Goal: Contribute content

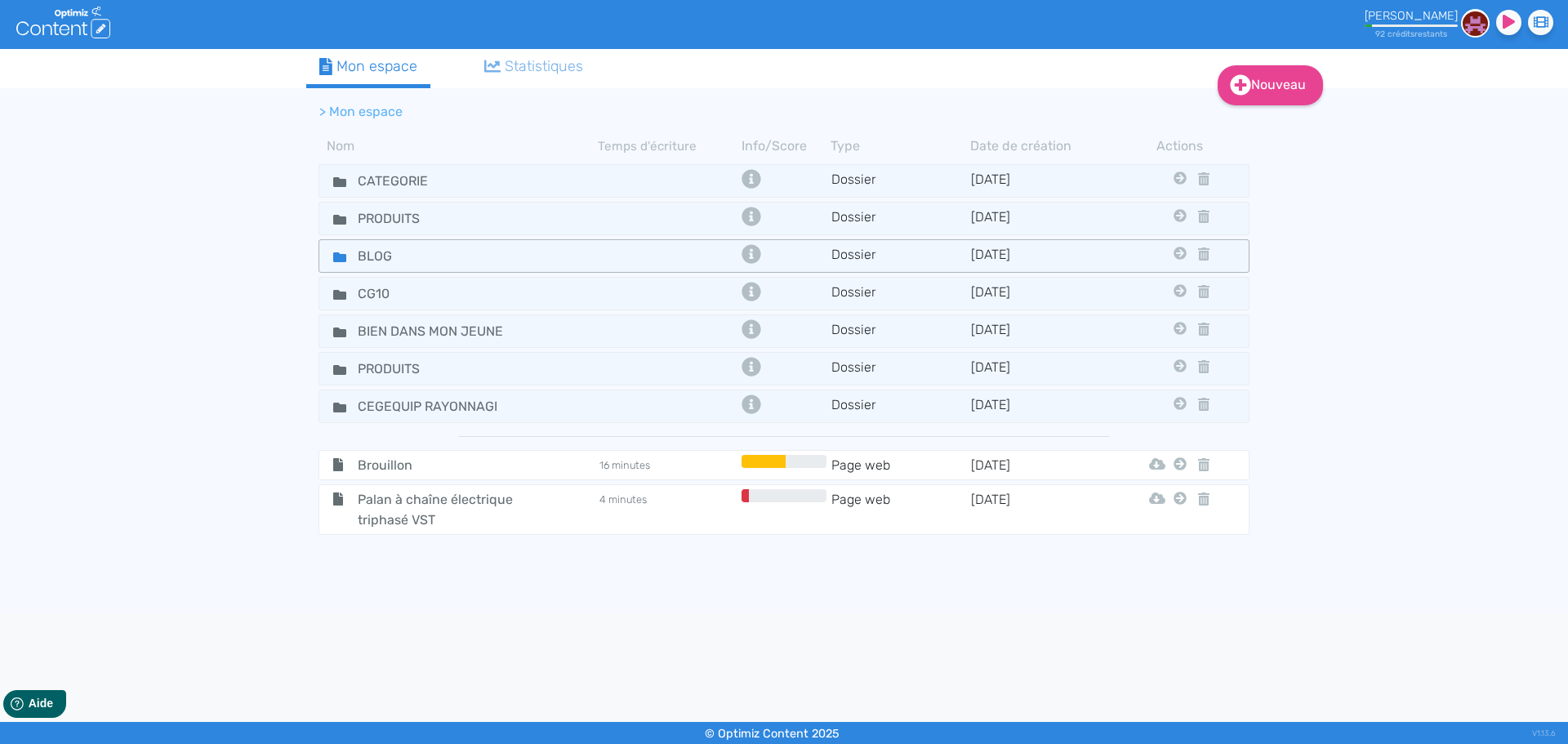
click at [528, 254] on div "BLOG" at bounding box center [459, 255] width 276 height 24
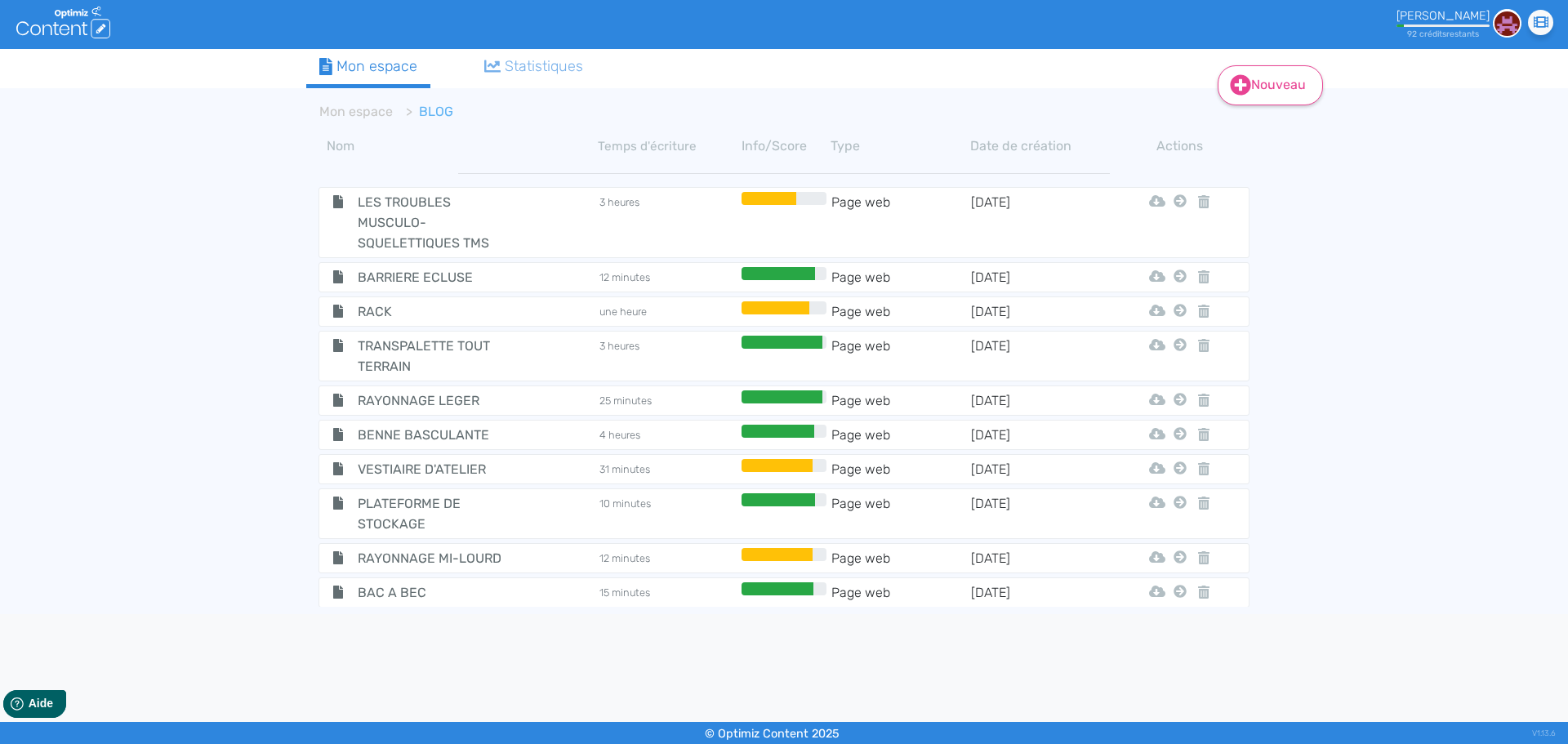
click at [1272, 81] on link "Nouveau" at bounding box center [1270, 85] width 106 height 40
click at [1272, 129] on button "Contenu" at bounding box center [1281, 127] width 131 height 26
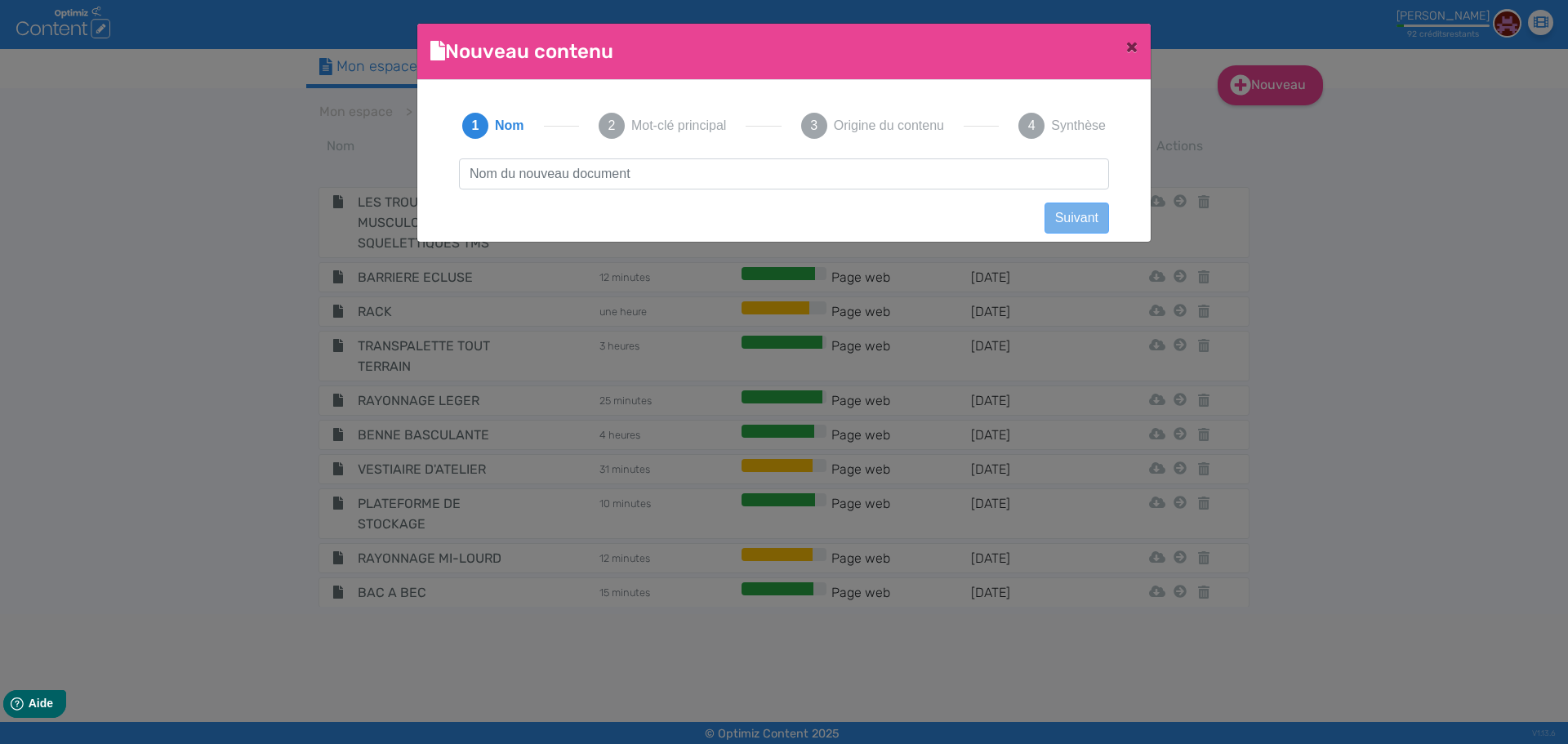
scroll to position [1, 0]
type input "Bienvenue sur Cegequip-Rayonnage : votre nouveau portail spécialisé pour le ray…"
click at [1079, 218] on button "Suivant" at bounding box center [1077, 218] width 65 height 31
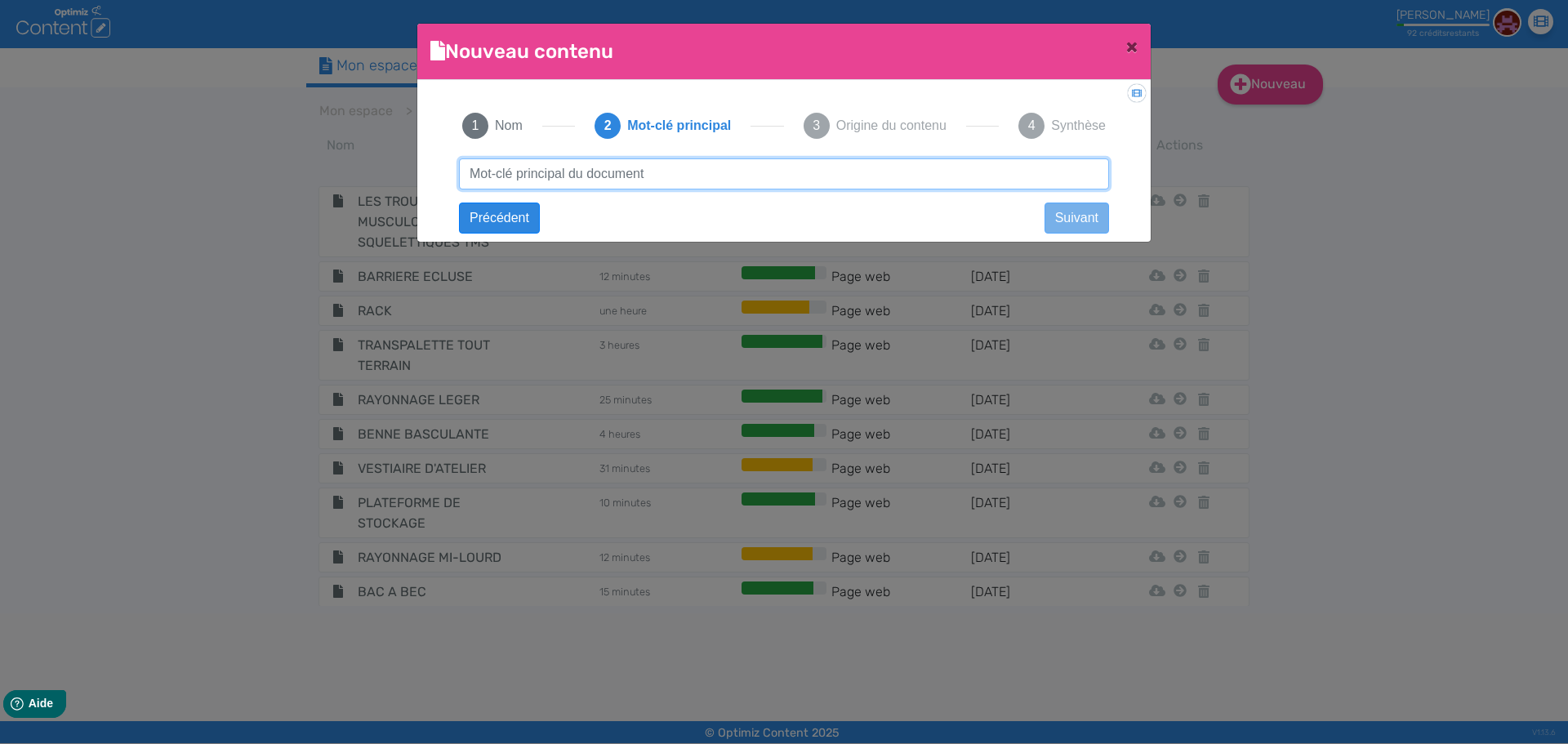
paste input "Bienvenue sur Cegequip-Rayonnage : votre nouveau portail spécialisé pour le ray…"
drag, startPoint x: 929, startPoint y: 174, endPoint x: 296, endPoint y: 163, distance: 633.1
click at [296, 163] on ngb-modal-window "Nouveau contenu × Didacticiel: Créer un document 1 Nom 2 Mot-clé principal 3 Or…" at bounding box center [784, 372] width 1568 height 744
type input "rayonnage industriel"
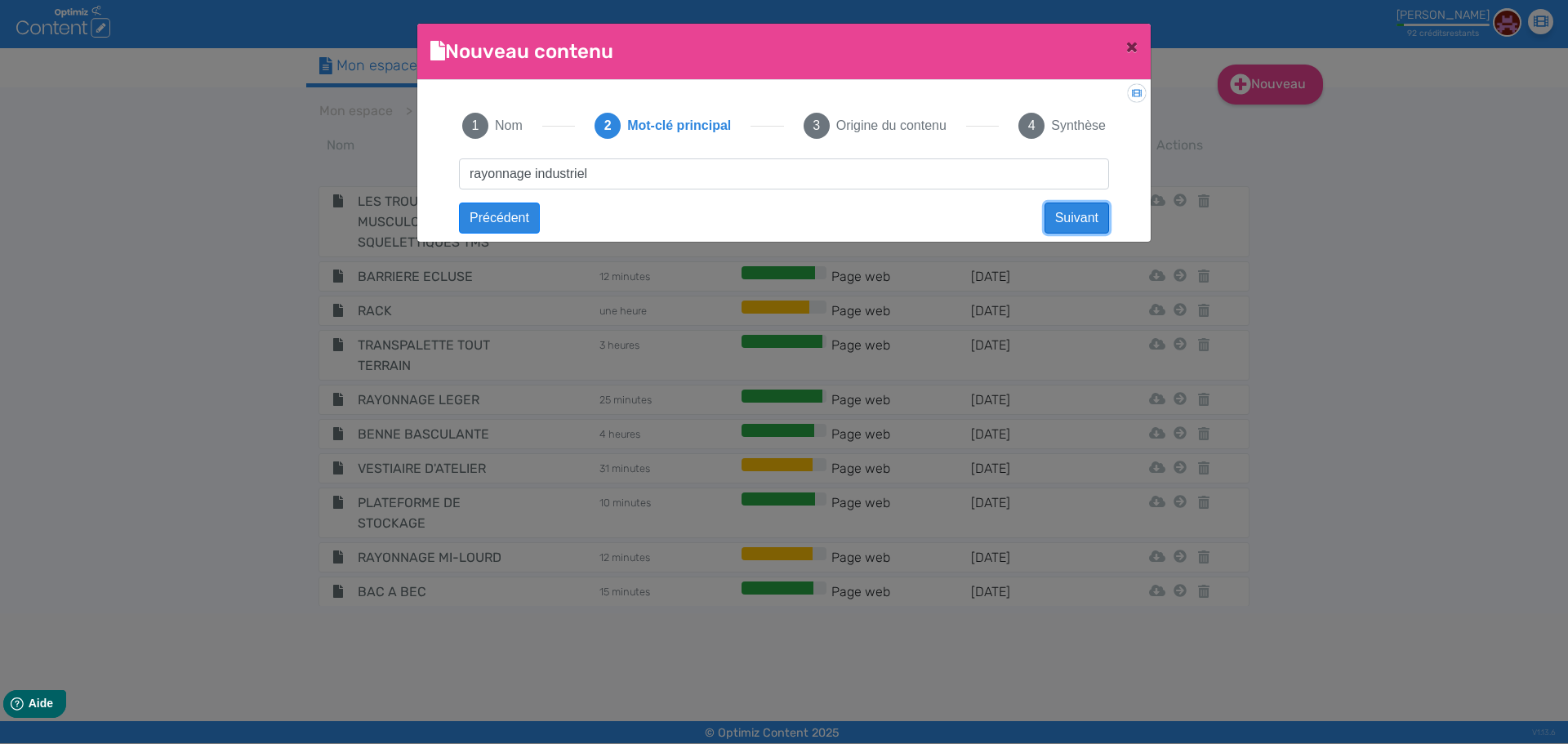
click at [1048, 226] on button "Suivant" at bounding box center [1077, 218] width 65 height 31
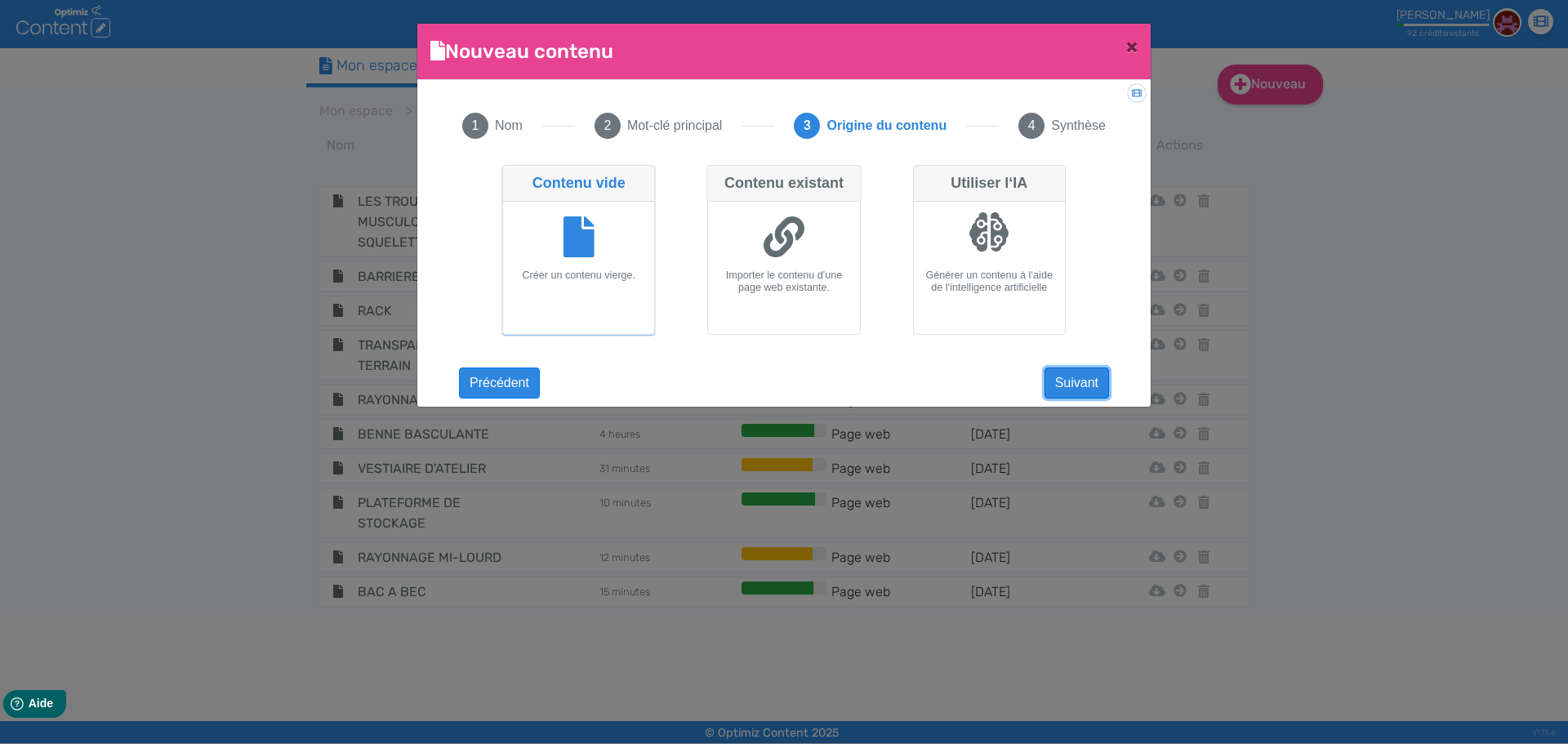
click at [1061, 380] on button "Suivant" at bounding box center [1077, 383] width 65 height 31
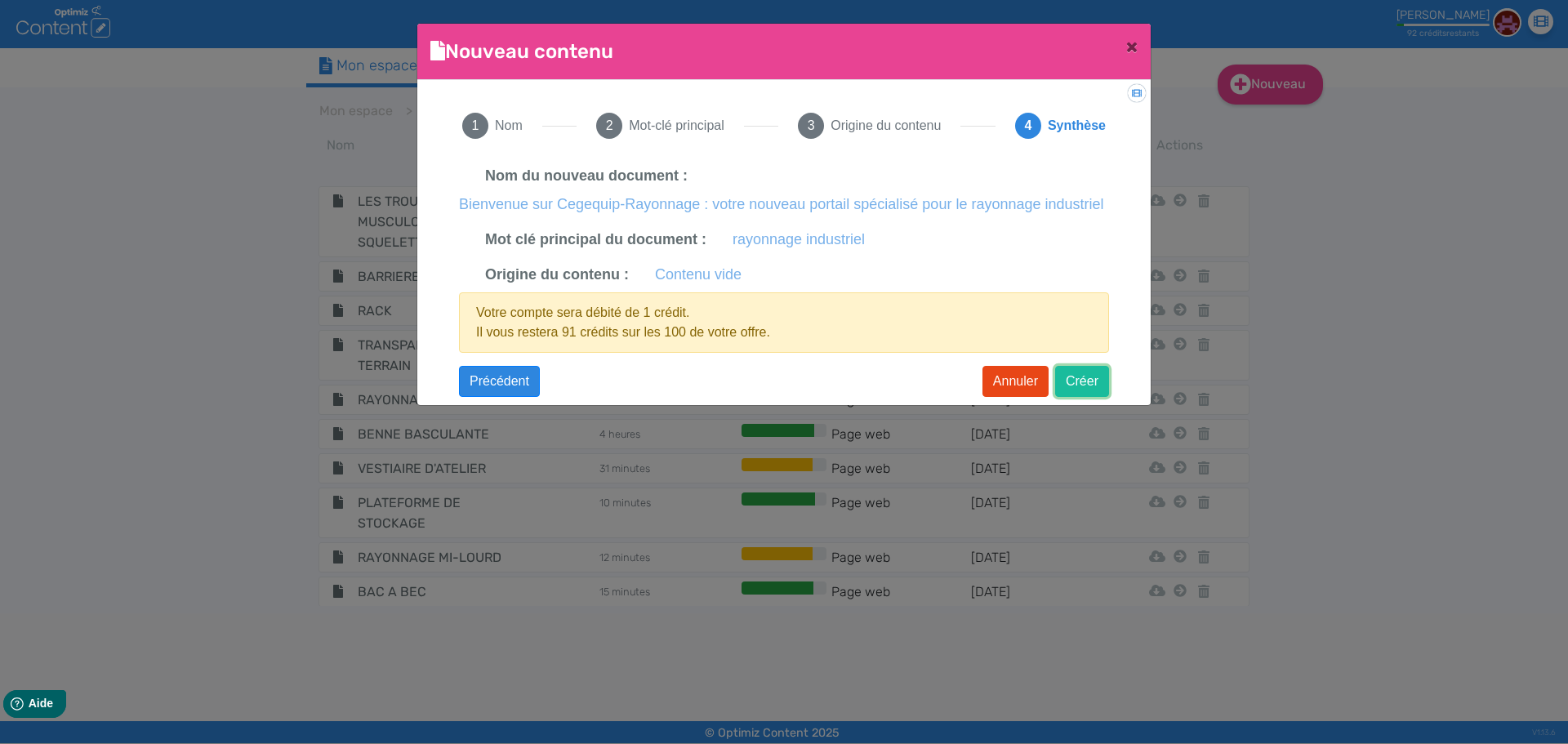
click at [1089, 383] on button "Créer" at bounding box center [1082, 381] width 54 height 31
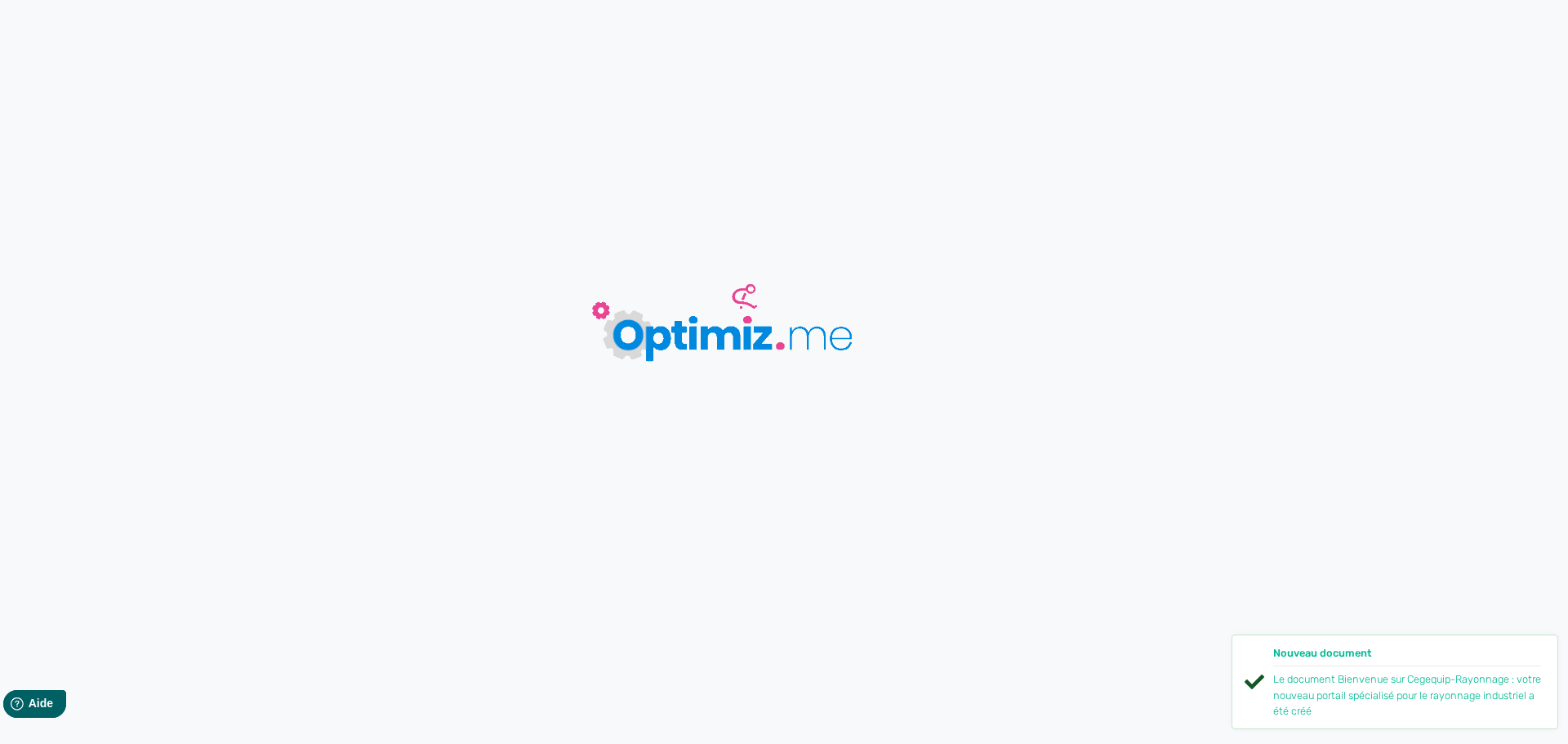
type input "Bienvenue sur Cegequip-Rayonnage : votre nouveau portail spécialisé pour le ray…"
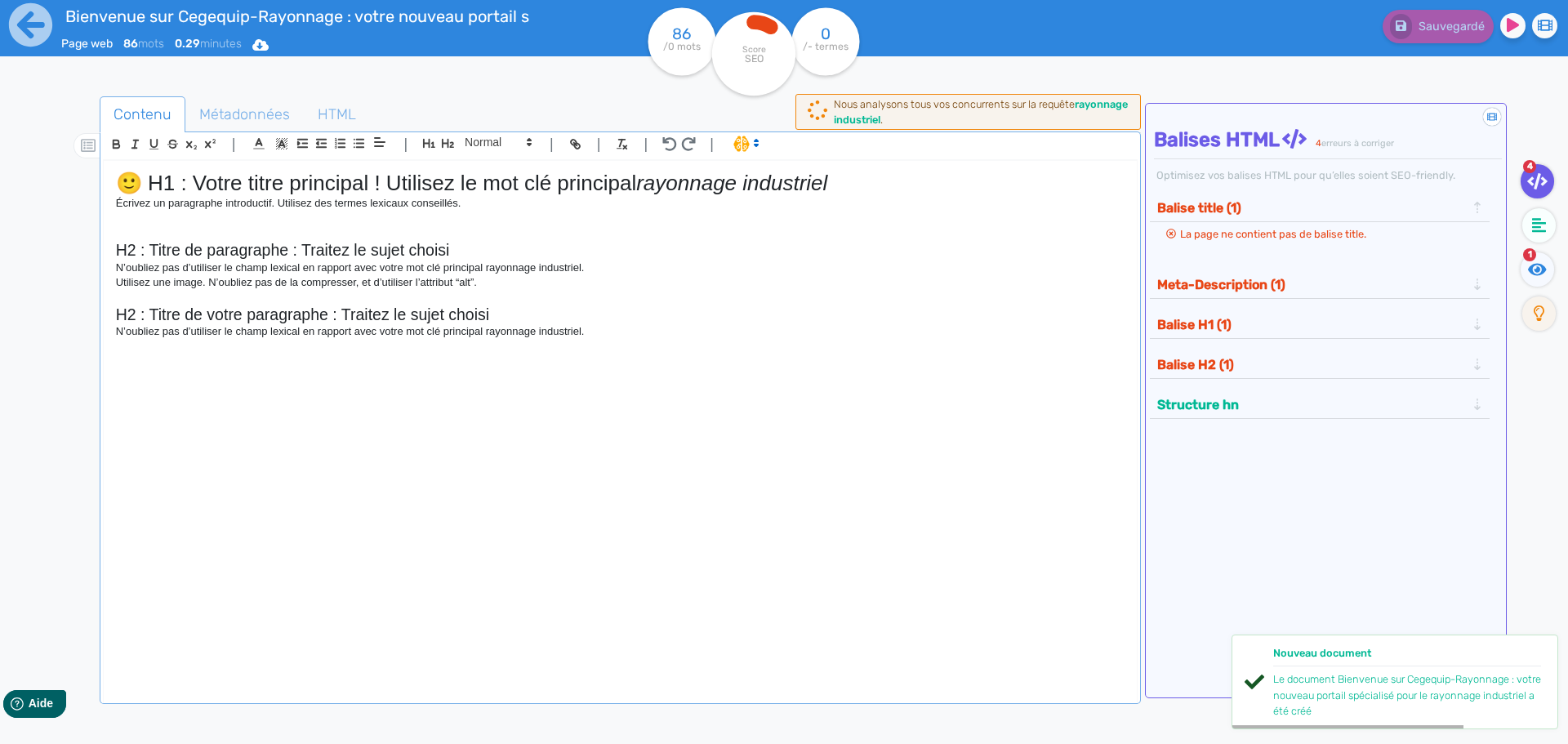
click at [550, 273] on p "N’oubliez pas d’utiliser le champ lexical en rapport avec votre mot clé princip…" at bounding box center [621, 268] width 1009 height 15
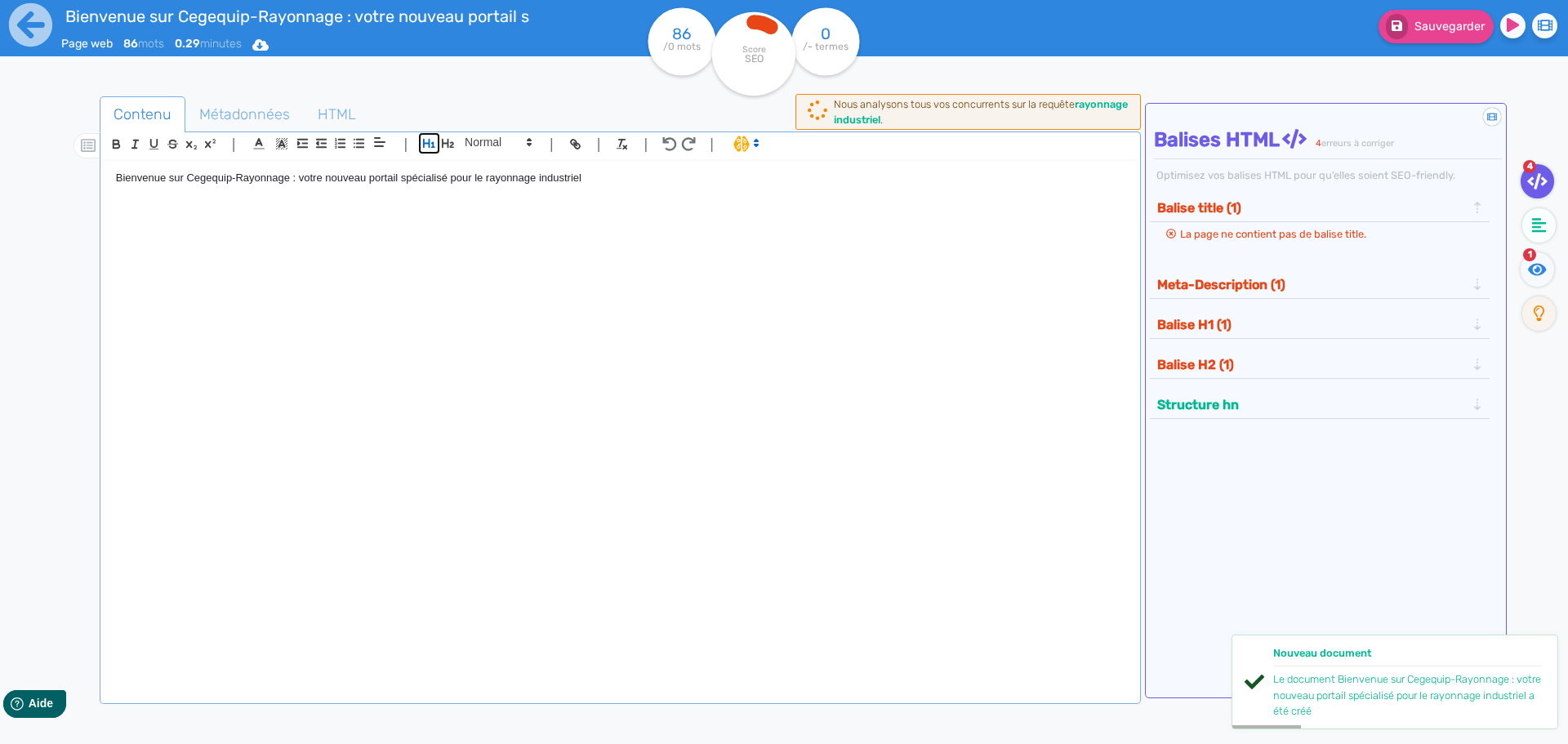
click at [427, 140] on icon "button" at bounding box center [429, 143] width 14 height 14
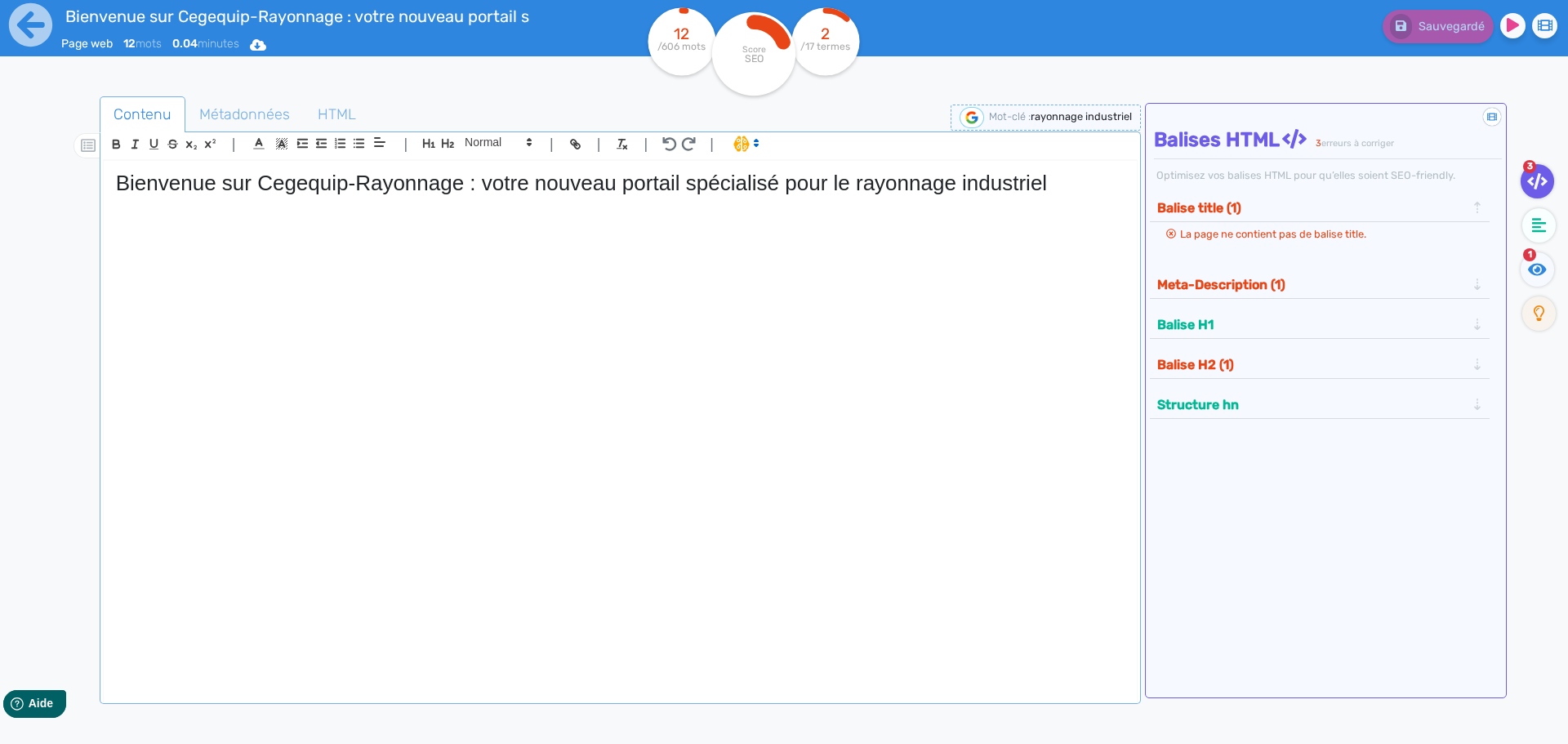
click at [359, 273] on div "Bienvenue sur Cegequip-Rayonnage : votre nouveau portail spécialisé pour le ray…" at bounding box center [621, 422] width 1033 height 521
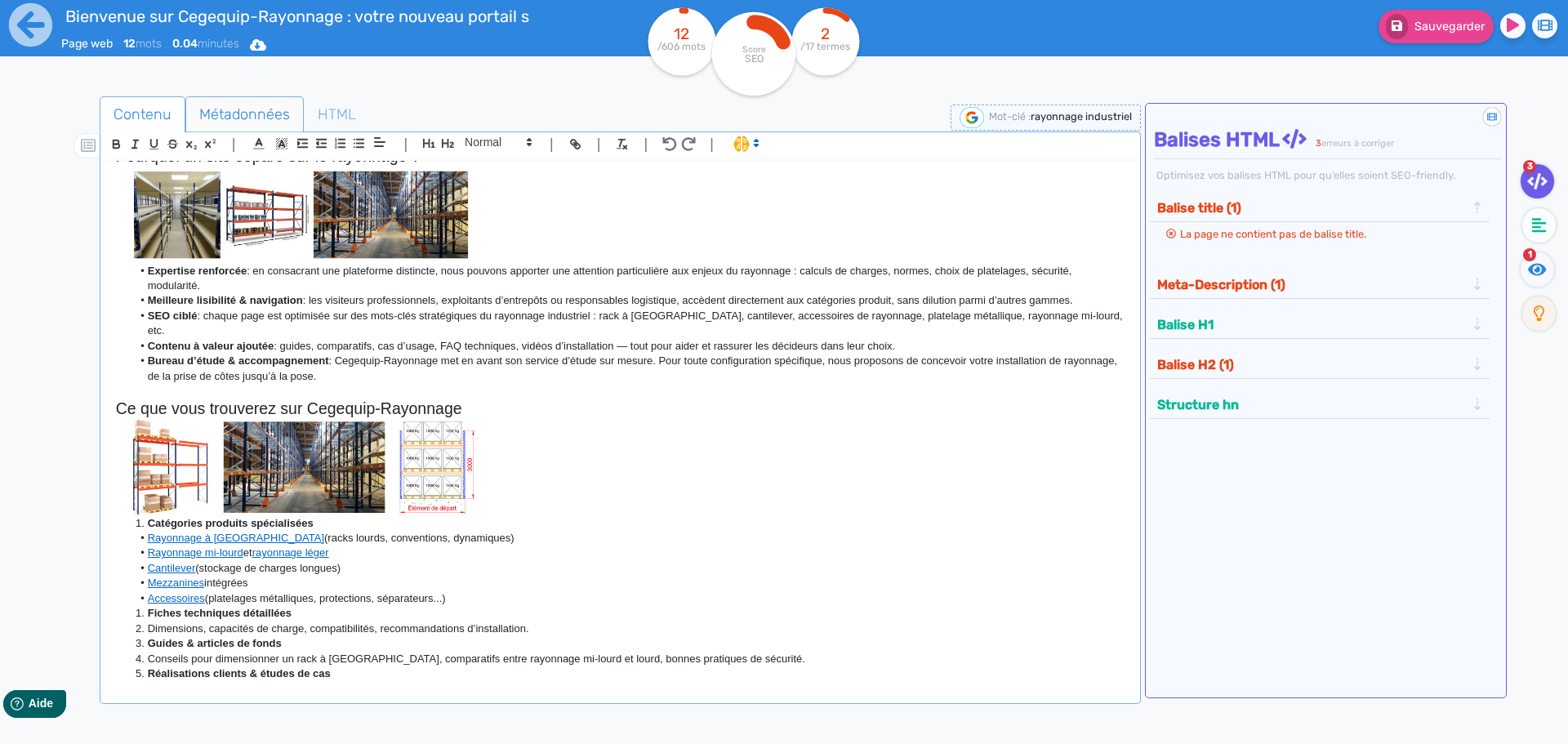
click at [214, 112] on span "Métadonnées" at bounding box center [244, 115] width 117 height 44
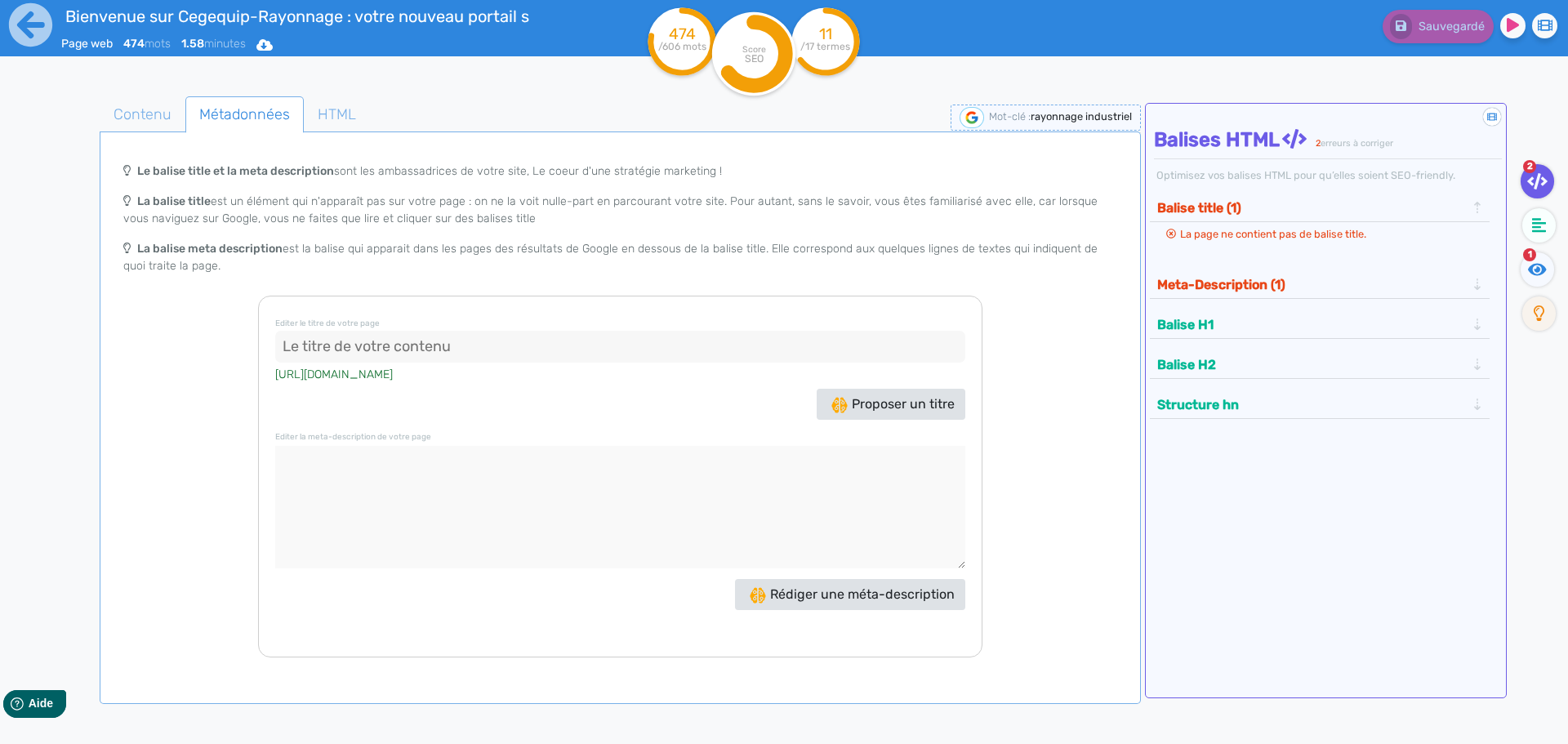
click at [514, 349] on input at bounding box center [620, 347] width 690 height 33
paste input "[DOMAIN_NAME] - [GEOGRAPHIC_DATA] du rayonnage industriel"
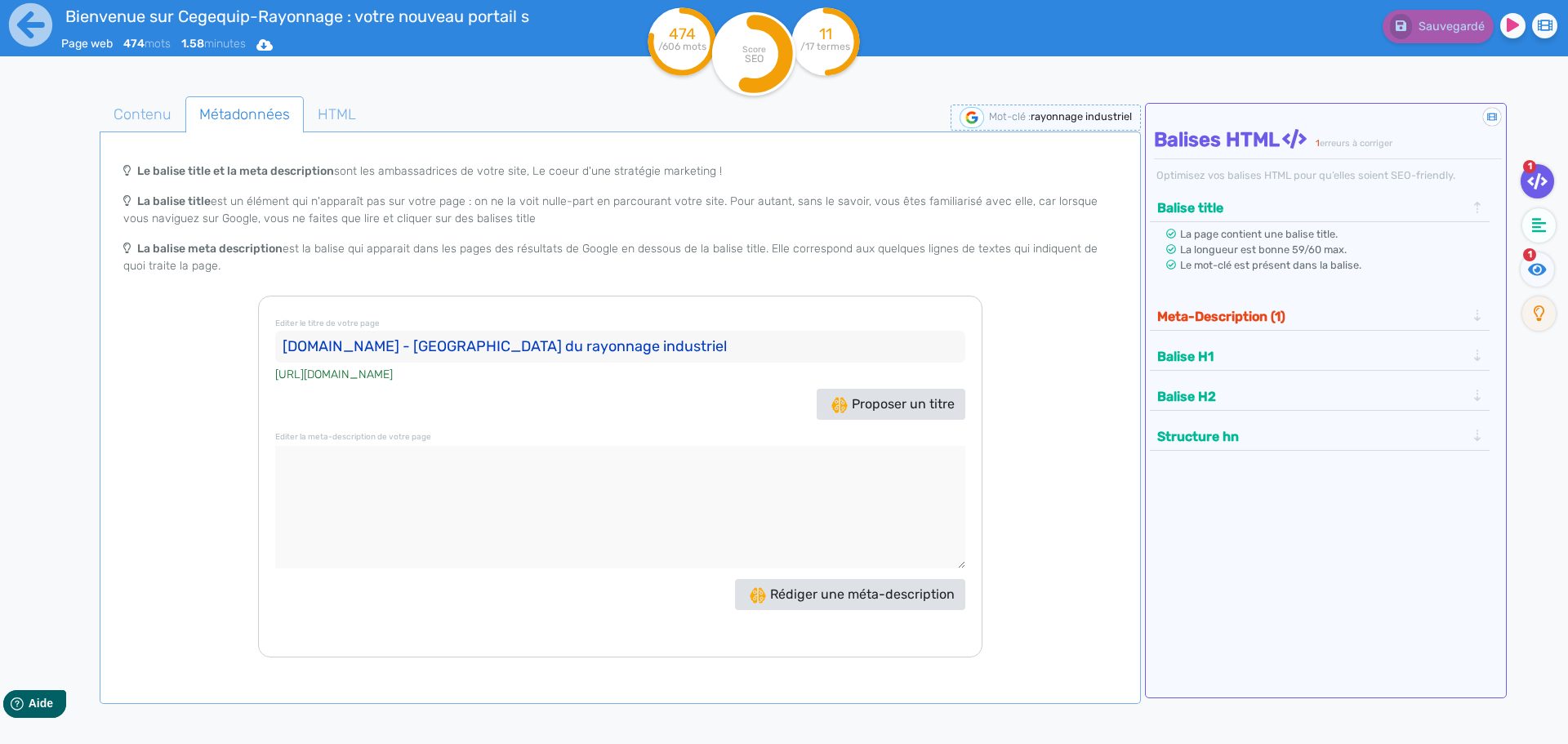
type input "[DOMAIN_NAME] - [GEOGRAPHIC_DATA] du rayonnage industriel"
click at [323, 461] on textarea at bounding box center [620, 507] width 690 height 123
paste textarea "Visitez [DOMAIN_NAME] : le site expert du rayonnage industriel, racks à [GEOGRA…"
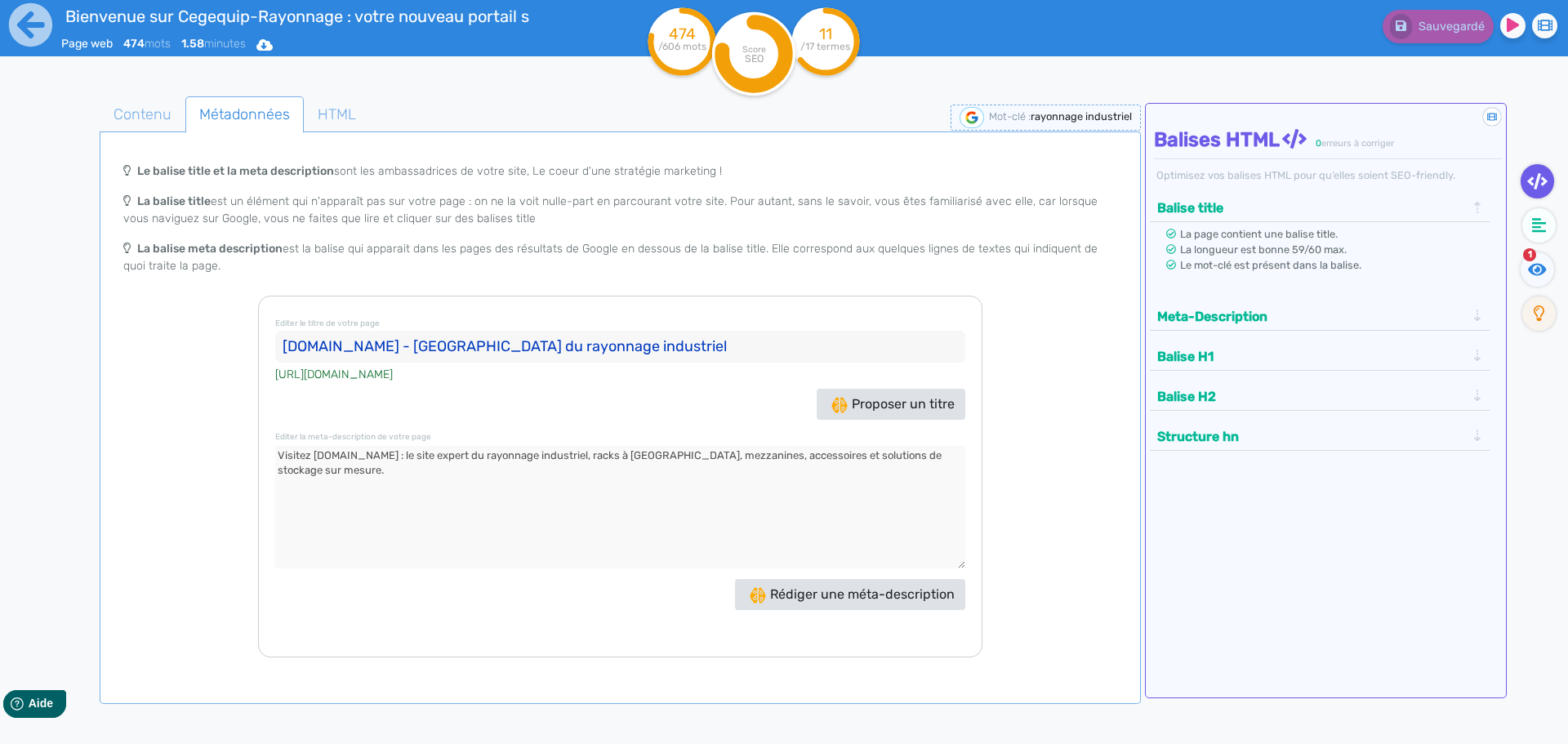
type textarea "Visitez [DOMAIN_NAME] : le site expert du rayonnage industriel, racks à [GEOGRA…"
click at [138, 115] on span "Contenu" at bounding box center [142, 115] width 84 height 44
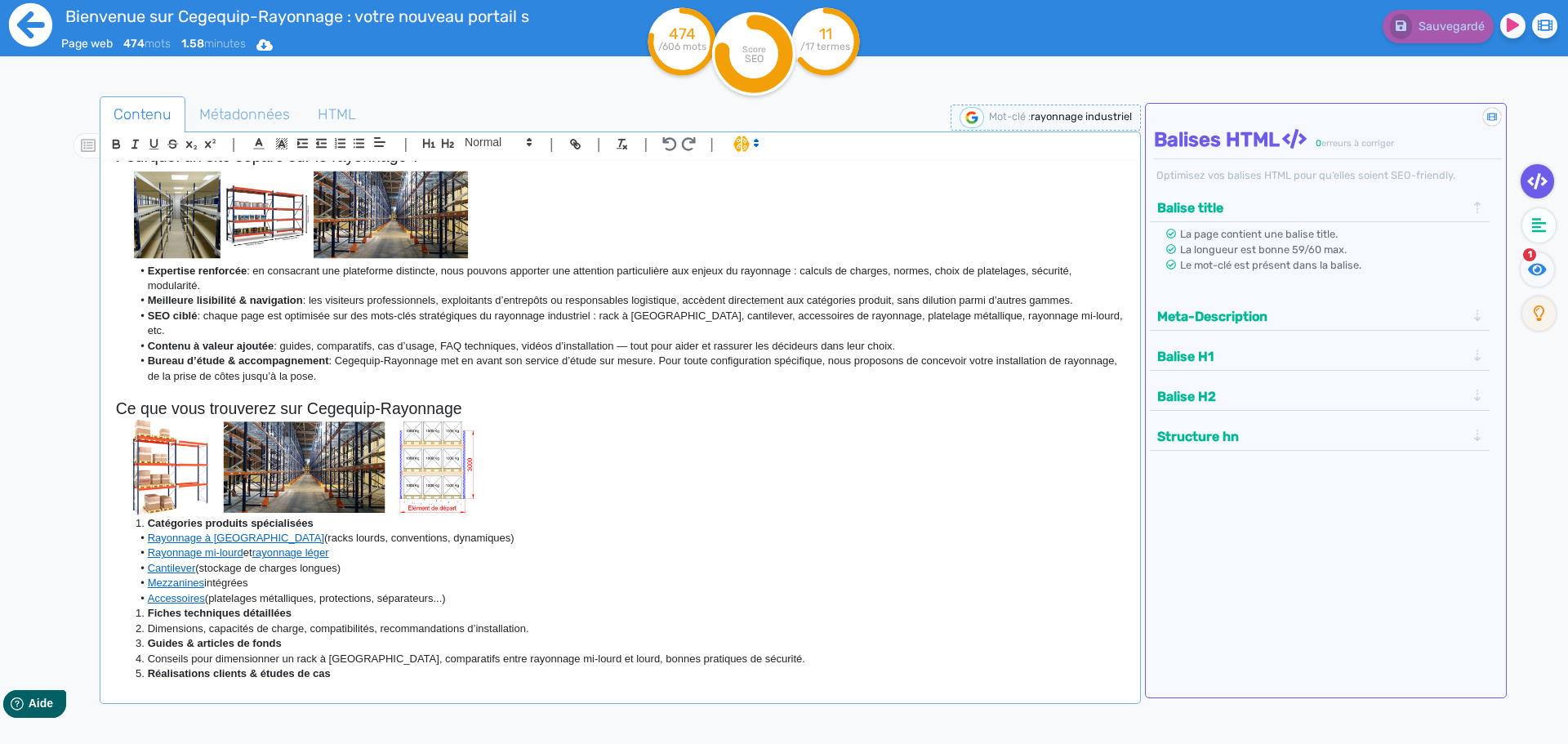
click at [44, 26] on icon at bounding box center [30, 25] width 45 height 45
